Goal: Task Accomplishment & Management: Manage account settings

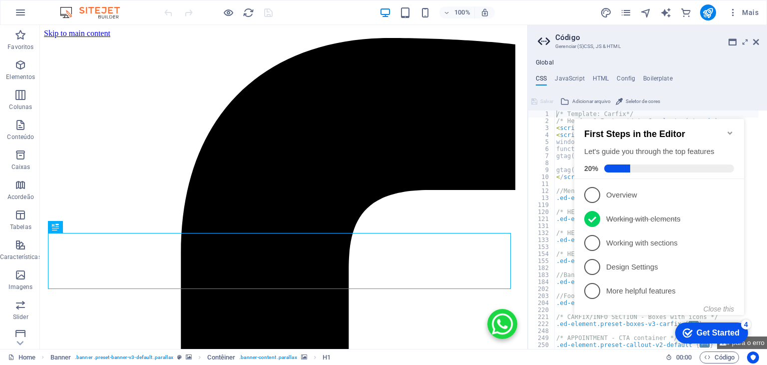
click at [721, 99] on div "Salvar Adicionar arquivo Seletor de cores" at bounding box center [647, 100] width 239 height 14
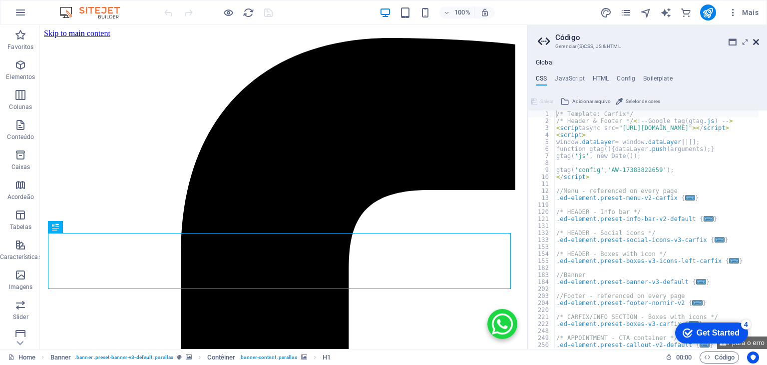
click at [756, 44] on header "Código Gerenciar (S)CSS, JS & HTML" at bounding box center [648, 38] width 221 height 26
click at [756, 44] on icon at bounding box center [756, 42] width 6 height 8
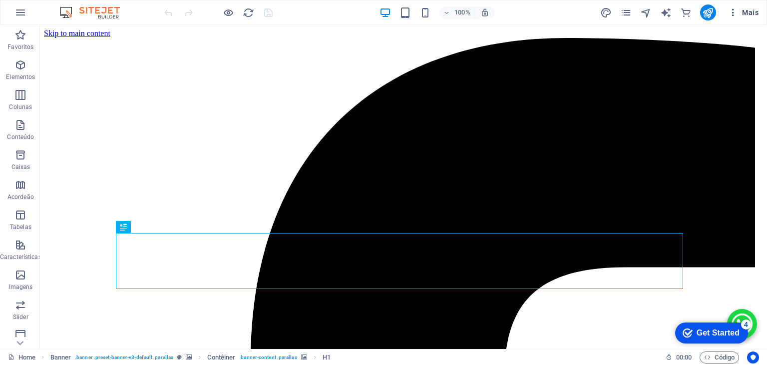
click at [738, 11] on icon "button" at bounding box center [733, 12] width 10 height 10
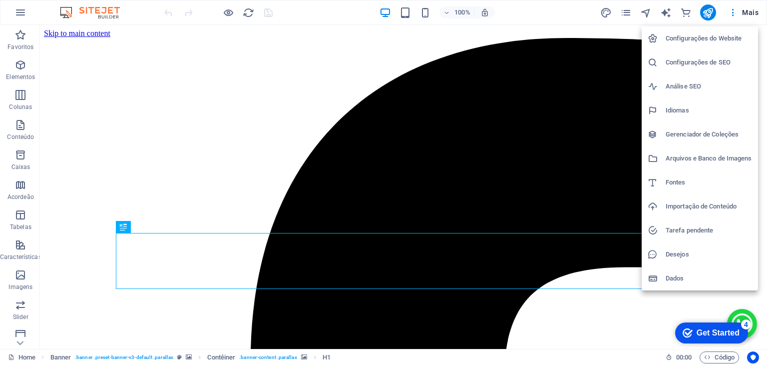
click at [719, 56] on h6 "Configurações de SEO" at bounding box center [709, 62] width 86 height 12
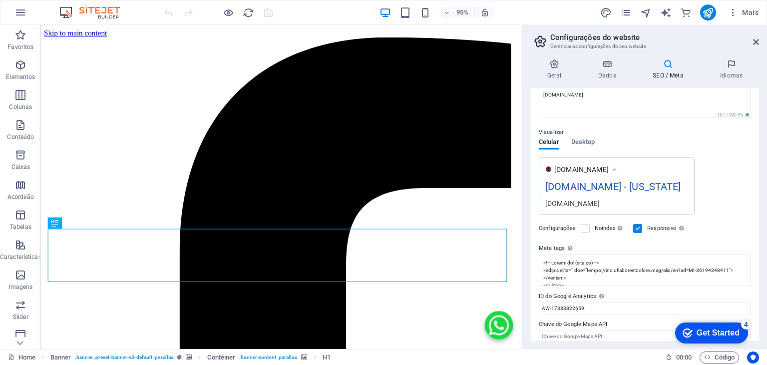
scroll to position [128, 0]
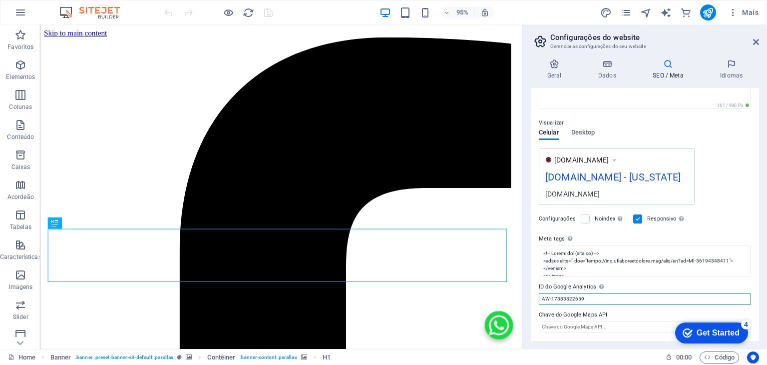
drag, startPoint x: 627, startPoint y: 325, endPoint x: 543, endPoint y: 309, distance: 85.9
paste input "G-6F5JEBD18M"
type input "G-6F5JEBD18M"
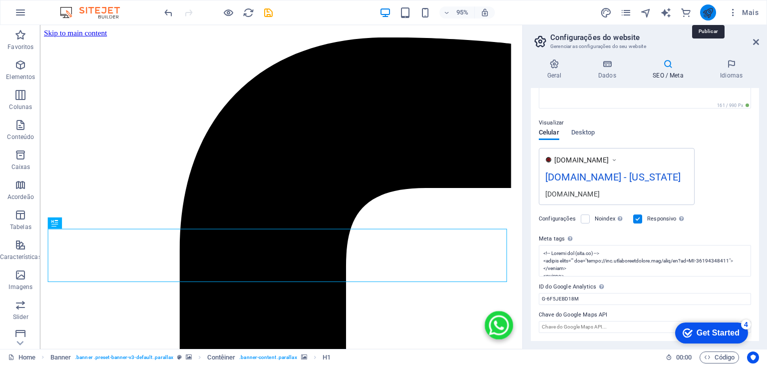
click at [705, 12] on icon "publish" at bounding box center [707, 12] width 11 height 11
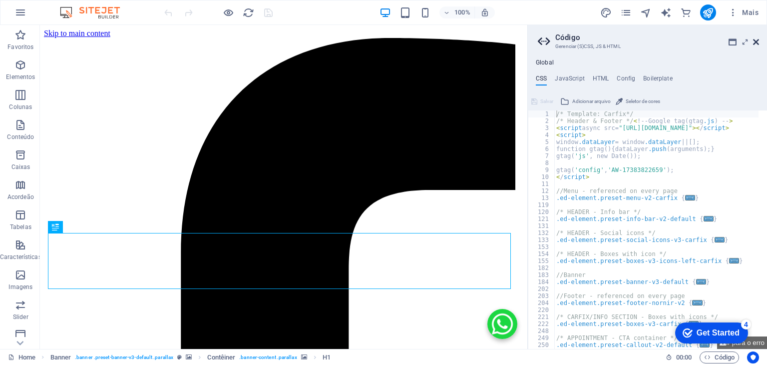
click at [757, 39] on icon at bounding box center [756, 42] width 6 height 8
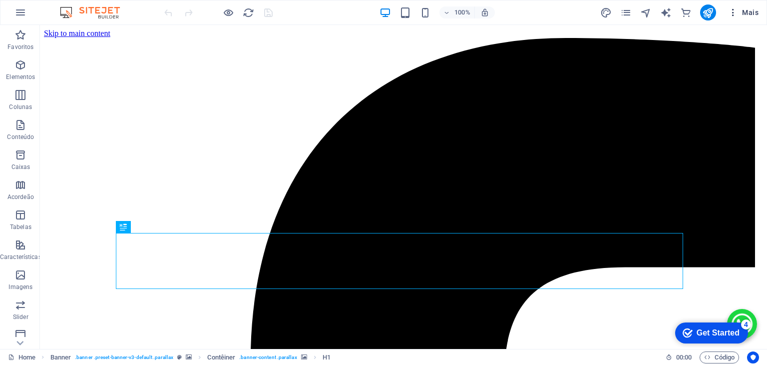
click at [746, 19] on button "Mais" at bounding box center [743, 12] width 38 height 16
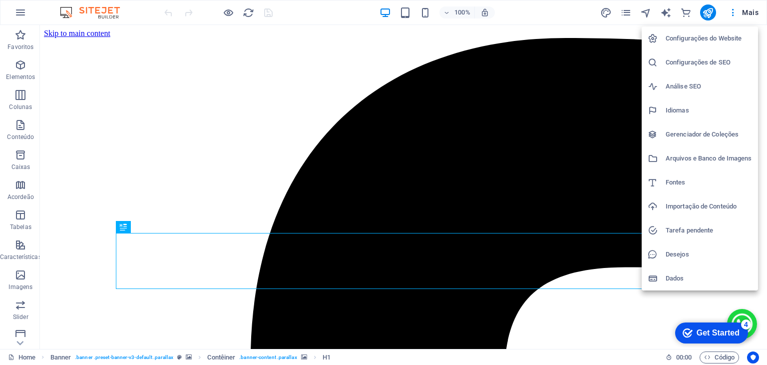
click at [713, 61] on h6 "Configurações de SEO" at bounding box center [709, 62] width 86 height 12
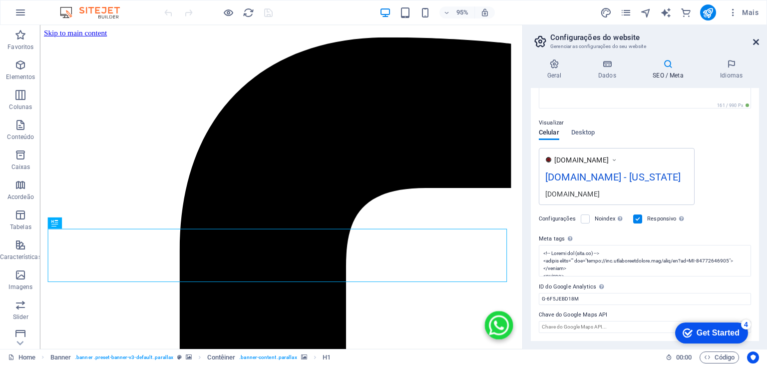
click at [757, 42] on icon at bounding box center [756, 42] width 6 height 8
